Goal: Information Seeking & Learning: Learn about a topic

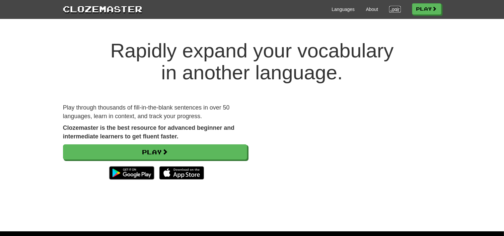
click at [392, 10] on link "Login" at bounding box center [394, 9] width 11 height 7
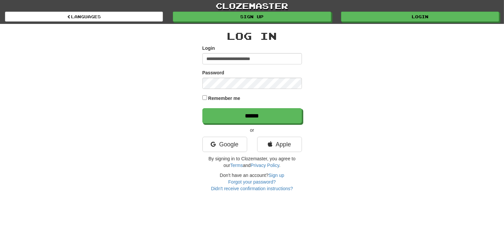
type input "**********"
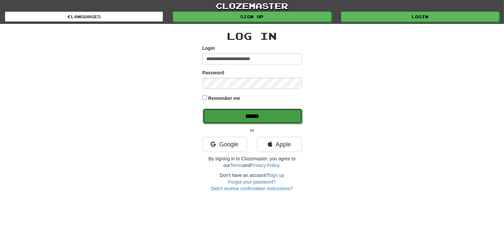
click at [266, 115] on input "******" at bounding box center [253, 115] width 100 height 15
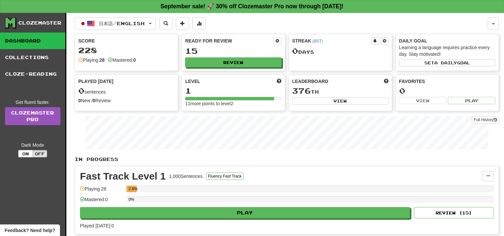
click at [254, 68] on div "Ready for Review 15 Review" at bounding box center [233, 52] width 103 height 36
click at [269, 63] on button "Review" at bounding box center [233, 63] width 96 height 10
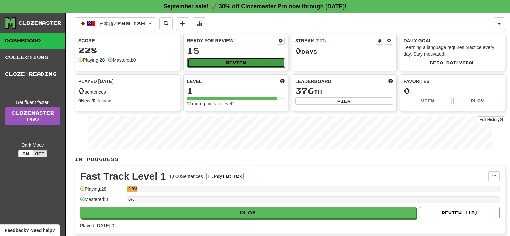
select select "**"
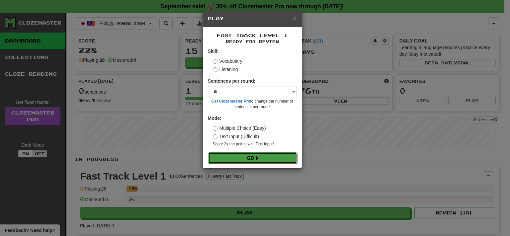
click at [273, 158] on button "Go" at bounding box center [252, 157] width 89 height 11
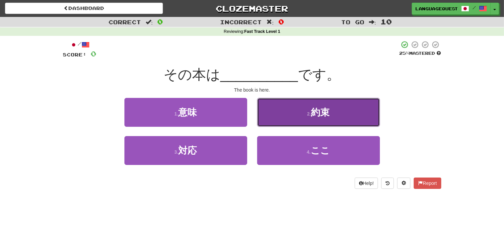
click at [350, 106] on button "2 . 約束" at bounding box center [318, 112] width 123 height 29
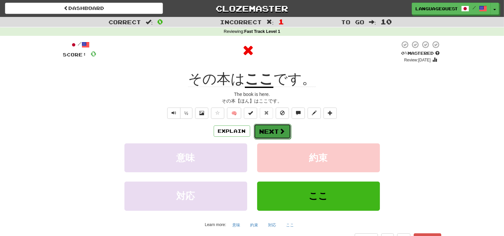
click at [285, 125] on button "Next" at bounding box center [272, 131] width 37 height 15
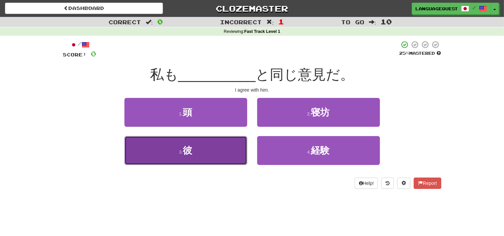
click at [210, 160] on button "3 . 彼" at bounding box center [185, 150] width 123 height 29
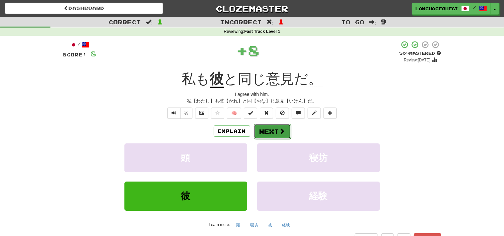
click at [278, 129] on button "Next" at bounding box center [272, 131] width 37 height 15
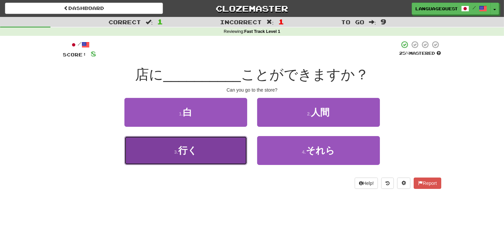
click at [222, 155] on button "3 . 行く" at bounding box center [185, 150] width 123 height 29
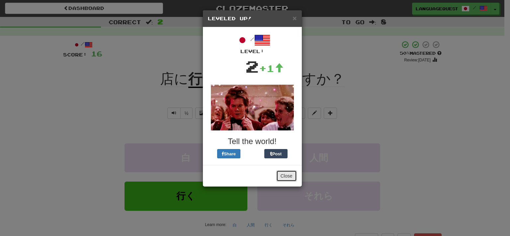
click at [286, 175] on button "Close" at bounding box center [286, 175] width 21 height 11
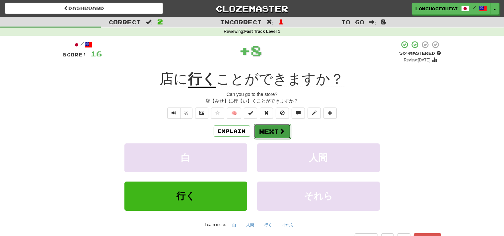
click at [273, 132] on button "Next" at bounding box center [272, 131] width 37 height 15
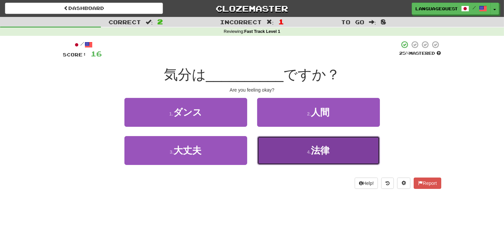
click at [303, 142] on button "4 . 法律" at bounding box center [318, 150] width 123 height 29
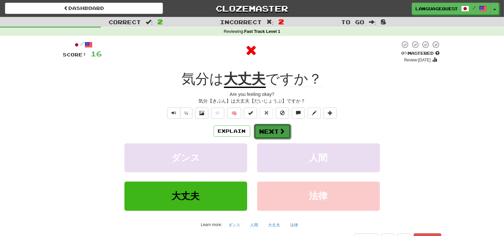
click at [278, 127] on button "Next" at bounding box center [272, 131] width 37 height 15
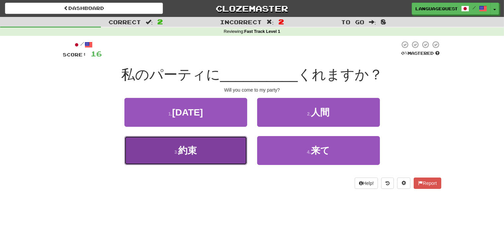
click at [217, 157] on button "3 . 約束" at bounding box center [185, 150] width 123 height 29
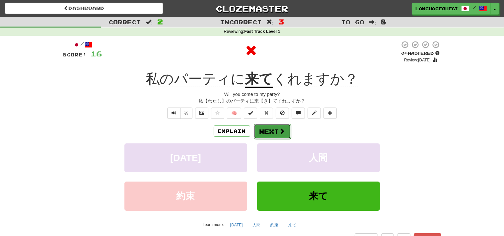
click at [266, 132] on button "Next" at bounding box center [272, 131] width 37 height 15
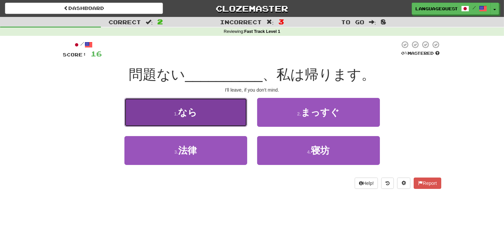
click at [225, 110] on button "1 . なら" at bounding box center [185, 112] width 123 height 29
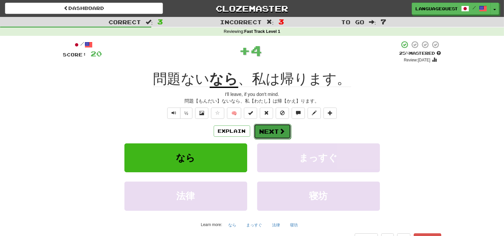
click at [273, 129] on button "Next" at bounding box center [272, 131] width 37 height 15
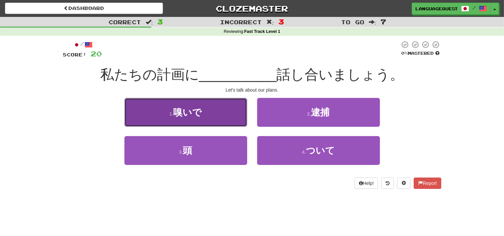
click at [234, 109] on button "1 . 嗅いで" at bounding box center [185, 112] width 123 height 29
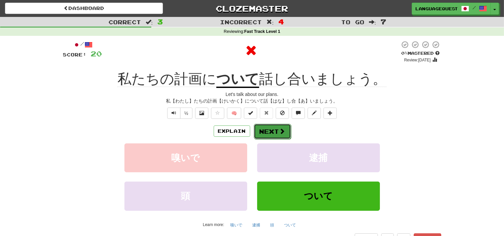
click at [274, 129] on button "Next" at bounding box center [272, 131] width 37 height 15
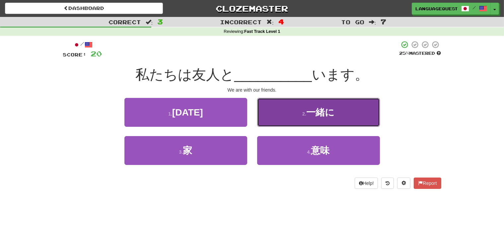
click at [300, 115] on button "2 . 一緒に" at bounding box center [318, 112] width 123 height 29
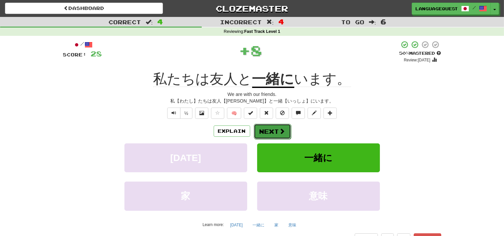
click at [272, 130] on button "Next" at bounding box center [272, 131] width 37 height 15
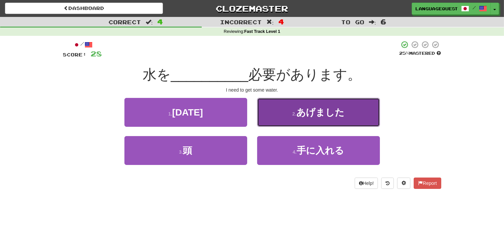
click at [299, 115] on span "あげました" at bounding box center [320, 112] width 48 height 10
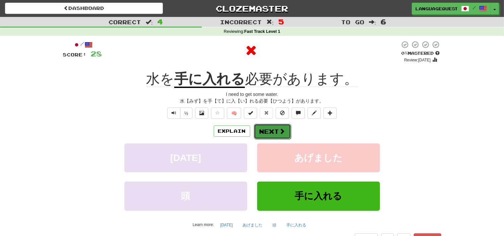
click at [270, 131] on button "Next" at bounding box center [272, 131] width 37 height 15
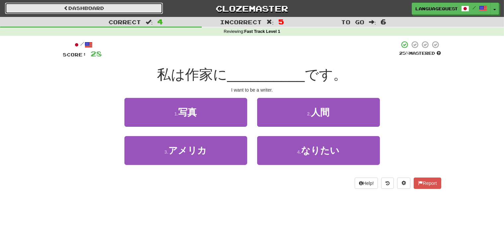
click at [122, 7] on link "Dashboard" at bounding box center [84, 8] width 158 height 11
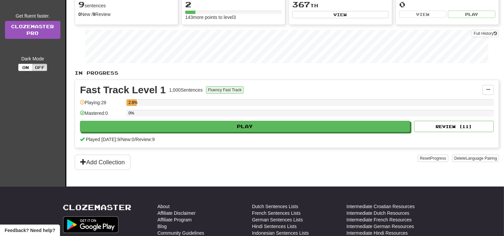
scroll to position [88, 0]
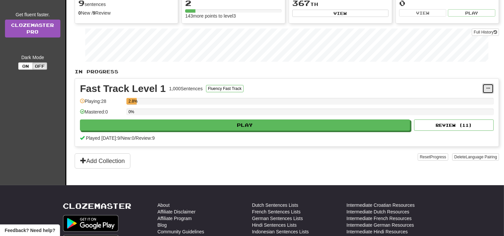
click at [490, 89] on button at bounding box center [487, 89] width 11 height 10
click at [480, 98] on span "Manage Sentences" at bounding box center [460, 100] width 40 height 5
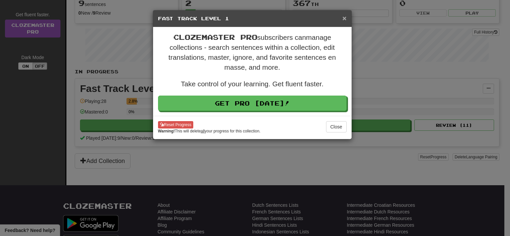
click at [345, 19] on span "×" at bounding box center [344, 18] width 4 height 8
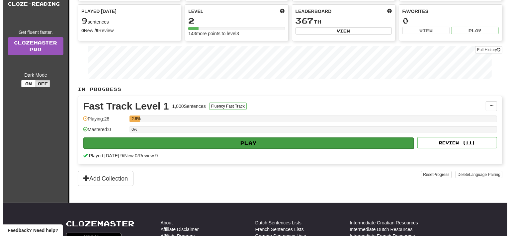
scroll to position [0, 0]
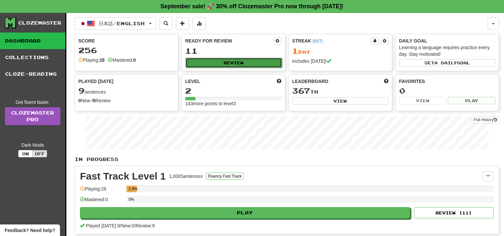
click at [224, 61] on button "Review" at bounding box center [233, 63] width 96 height 10
select select "**"
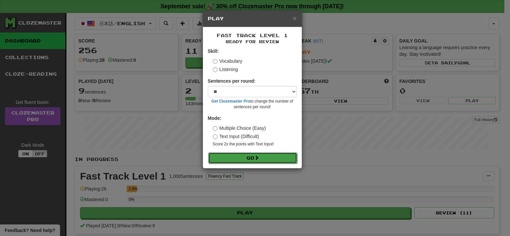
click at [254, 157] on button "Go" at bounding box center [252, 157] width 89 height 11
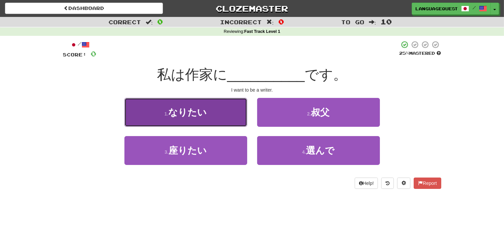
click at [217, 112] on button "1 . なりたい" at bounding box center [185, 112] width 123 height 29
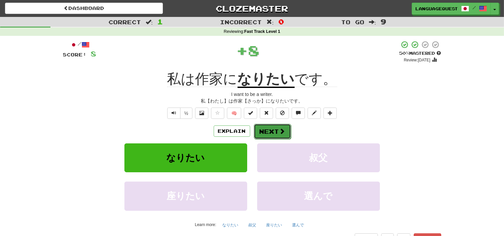
click at [279, 130] on span at bounding box center [282, 131] width 6 height 6
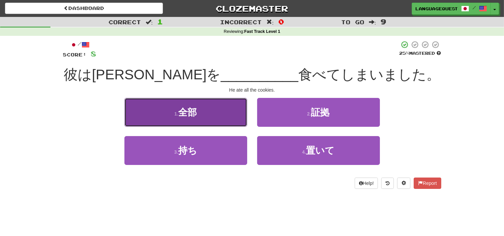
click at [220, 121] on button "1 . 全部" at bounding box center [185, 112] width 123 height 29
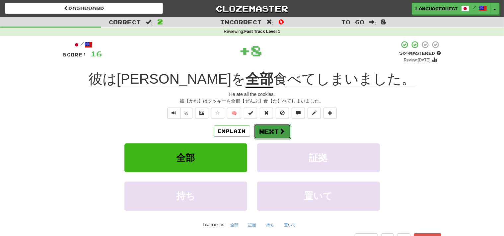
click at [274, 131] on button "Next" at bounding box center [272, 131] width 37 height 15
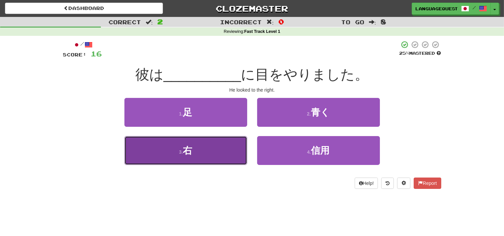
click at [207, 152] on button "3 . 右" at bounding box center [185, 150] width 123 height 29
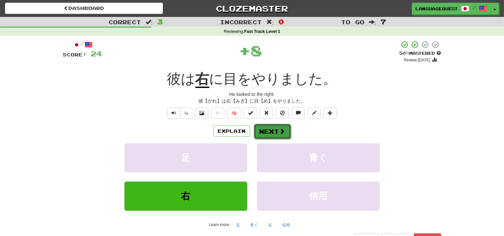
click at [285, 130] on span at bounding box center [282, 131] width 6 height 6
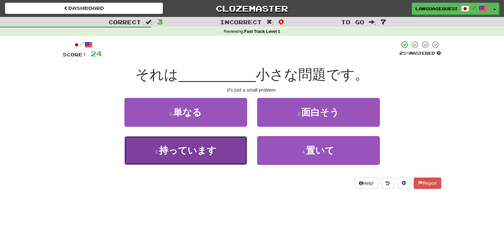
click at [214, 154] on span "持っています" at bounding box center [187, 150] width 57 height 10
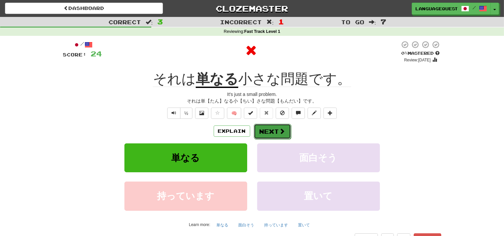
click at [286, 130] on button "Next" at bounding box center [272, 131] width 37 height 15
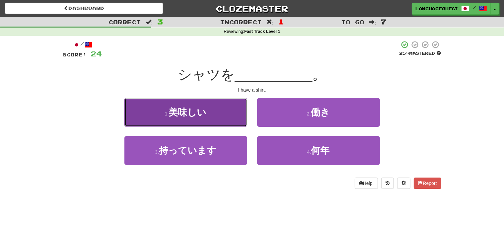
click at [218, 117] on button "1 . 美味しい" at bounding box center [185, 112] width 123 height 29
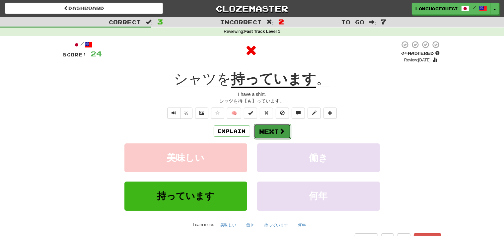
click at [283, 127] on button "Next" at bounding box center [272, 131] width 37 height 15
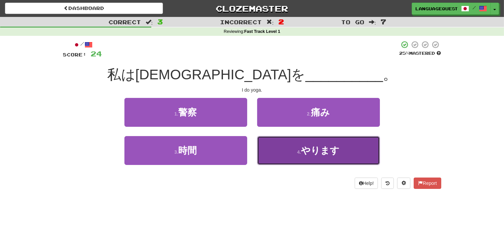
click at [296, 145] on button "4 . やります" at bounding box center [318, 150] width 123 height 29
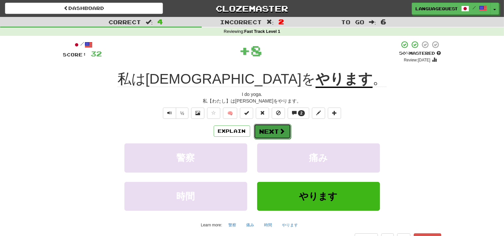
click at [275, 129] on button "Next" at bounding box center [272, 131] width 37 height 15
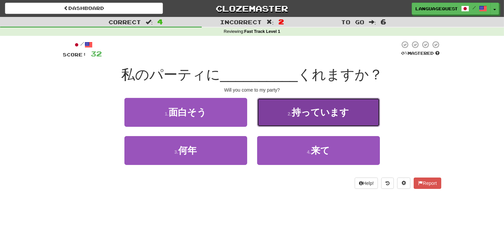
click at [306, 119] on button "2 . 持っています" at bounding box center [318, 112] width 123 height 29
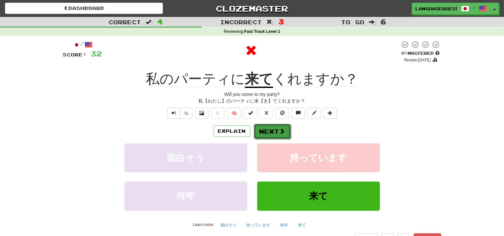
click at [272, 129] on button "Next" at bounding box center [272, 131] width 37 height 15
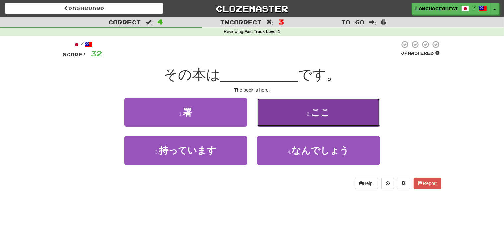
click at [293, 116] on button "2 . ここ" at bounding box center [318, 112] width 123 height 29
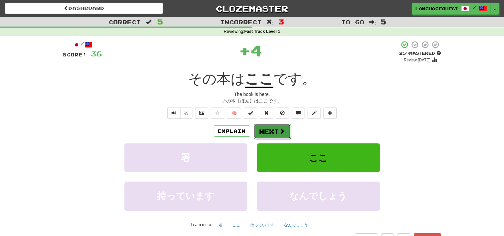
click at [272, 132] on button "Next" at bounding box center [272, 131] width 37 height 15
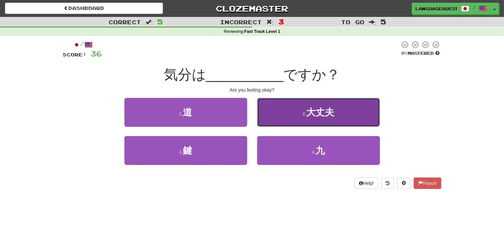
click at [296, 113] on button "2 . 大丈夫" at bounding box center [318, 112] width 123 height 29
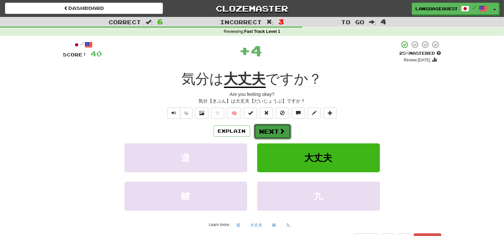
click at [275, 130] on button "Next" at bounding box center [272, 131] width 37 height 15
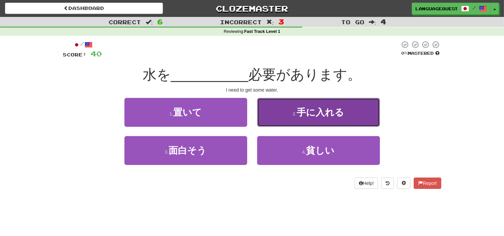
click at [295, 122] on button "2 . 手に入れる" at bounding box center [318, 112] width 123 height 29
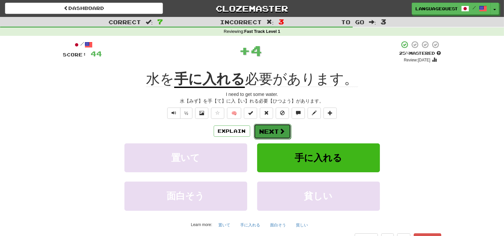
click at [273, 133] on button "Next" at bounding box center [272, 131] width 37 height 15
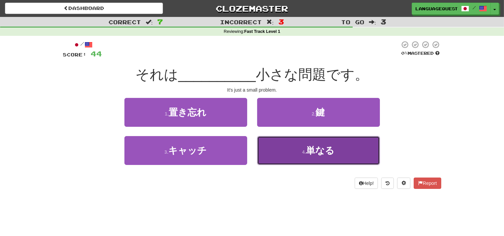
click at [290, 143] on button "4 . 単なる" at bounding box center [318, 150] width 123 height 29
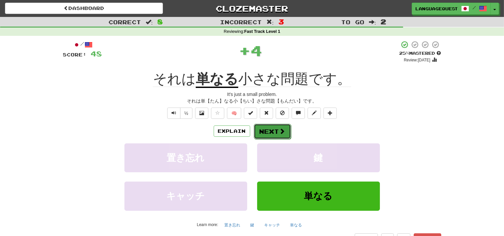
click at [281, 130] on span at bounding box center [282, 131] width 6 height 6
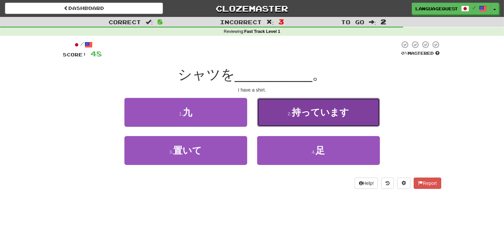
click at [297, 116] on span "持っています" at bounding box center [320, 112] width 57 height 10
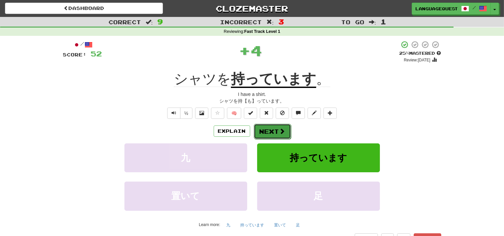
click at [277, 132] on button "Next" at bounding box center [272, 131] width 37 height 15
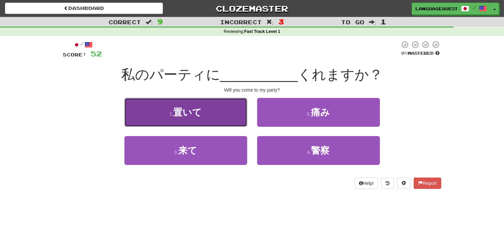
click at [232, 115] on button "1 . 置いて" at bounding box center [185, 112] width 123 height 29
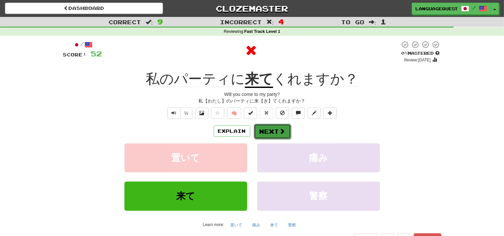
click at [275, 129] on button "Next" at bounding box center [272, 131] width 37 height 15
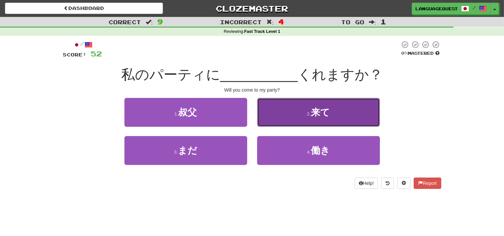
click at [289, 115] on button "2 . 来て" at bounding box center [318, 112] width 123 height 29
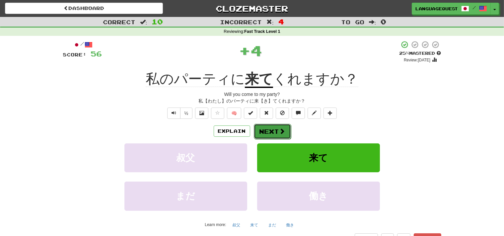
click at [277, 128] on button "Next" at bounding box center [272, 131] width 37 height 15
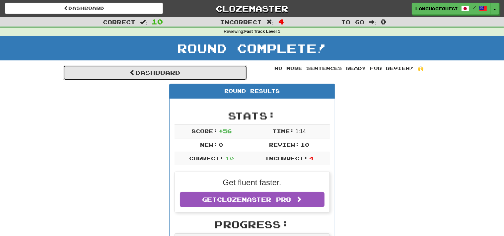
click at [172, 79] on link "Dashboard" at bounding box center [155, 72] width 184 height 15
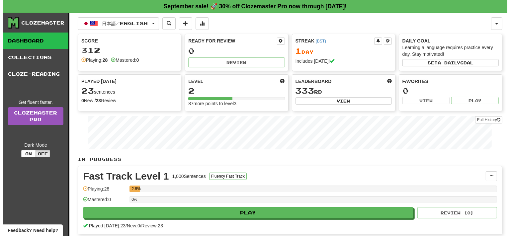
scroll to position [17, 0]
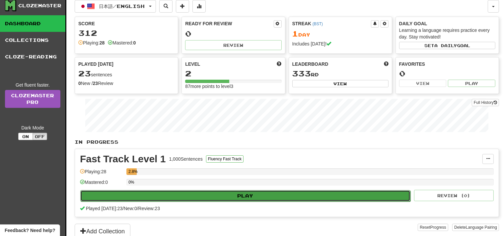
click at [149, 192] on button "Play" at bounding box center [245, 195] width 330 height 11
select select "**"
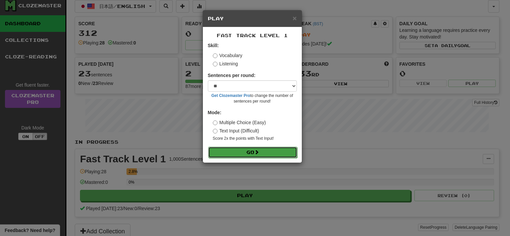
click at [250, 154] on button "Go" at bounding box center [252, 152] width 89 height 11
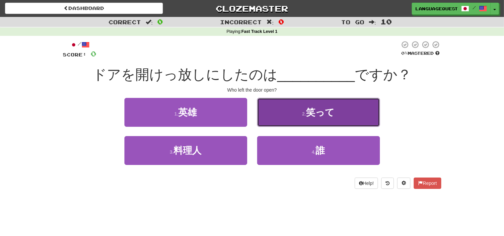
click at [293, 106] on button "2 . 笑って" at bounding box center [318, 112] width 123 height 29
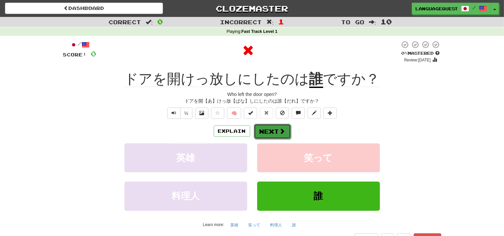
click at [278, 129] on button "Next" at bounding box center [272, 131] width 37 height 15
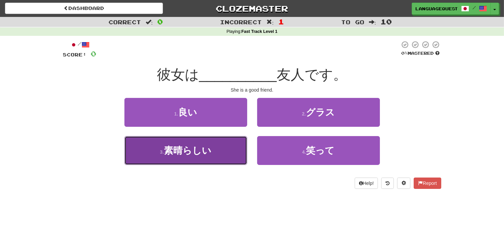
click at [238, 151] on button "3 . 素晴らしい" at bounding box center [185, 150] width 123 height 29
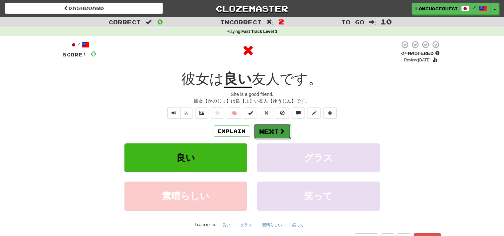
click at [276, 127] on button "Next" at bounding box center [272, 131] width 37 height 15
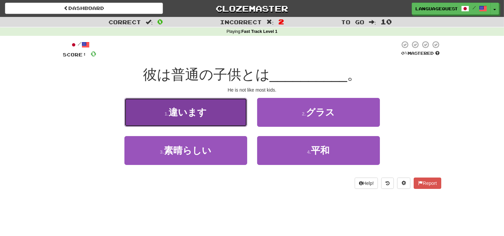
click at [208, 109] on button "1 . 違います" at bounding box center [185, 112] width 123 height 29
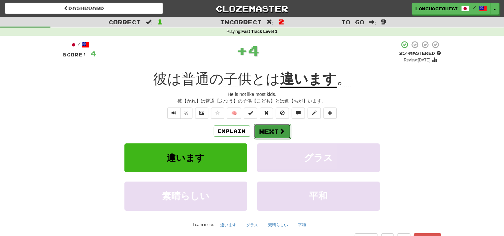
click at [265, 129] on button "Next" at bounding box center [272, 131] width 37 height 15
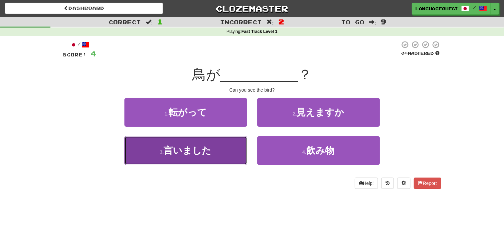
click at [210, 157] on button "3 . 言いました" at bounding box center [185, 150] width 123 height 29
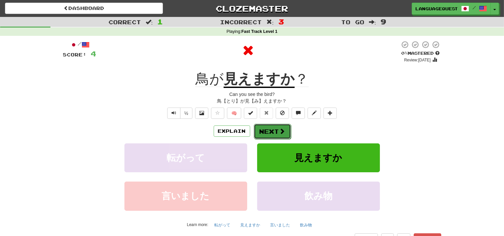
click at [284, 134] on span at bounding box center [282, 131] width 6 height 6
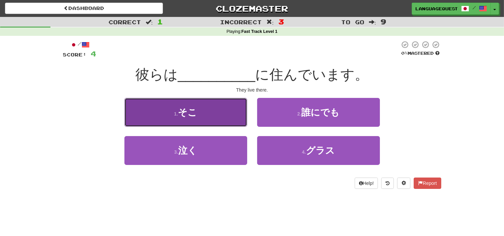
click at [229, 117] on button "1 . そこ" at bounding box center [185, 112] width 123 height 29
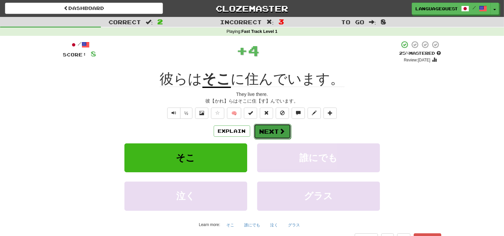
click at [276, 129] on button "Next" at bounding box center [272, 131] width 37 height 15
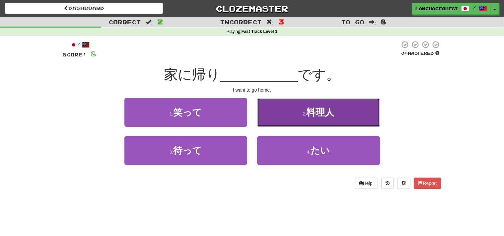
click at [271, 125] on button "2 . 料理人" at bounding box center [318, 112] width 123 height 29
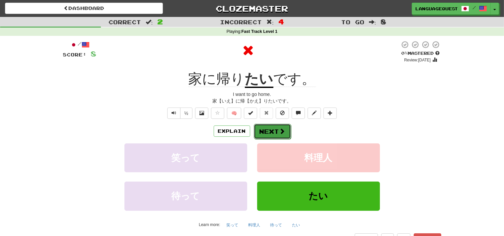
click at [274, 129] on button "Next" at bounding box center [272, 131] width 37 height 15
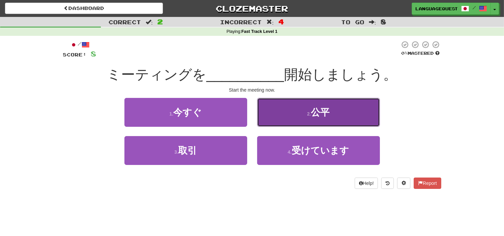
click at [285, 120] on button "2 . 公平" at bounding box center [318, 112] width 123 height 29
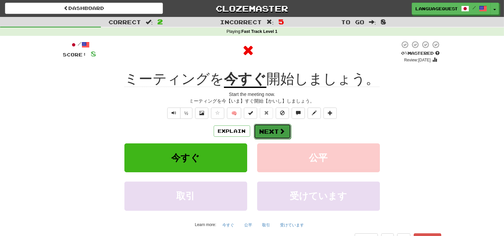
click at [282, 137] on button "Next" at bounding box center [272, 131] width 37 height 15
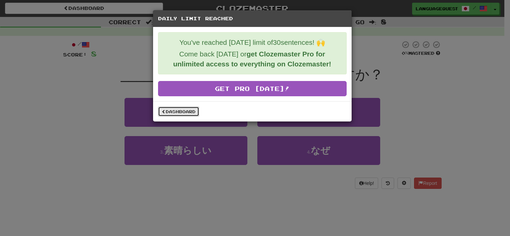
click at [174, 114] on link "Dashboard" at bounding box center [178, 111] width 41 height 10
